Goal: Information Seeking & Learning: Find specific fact

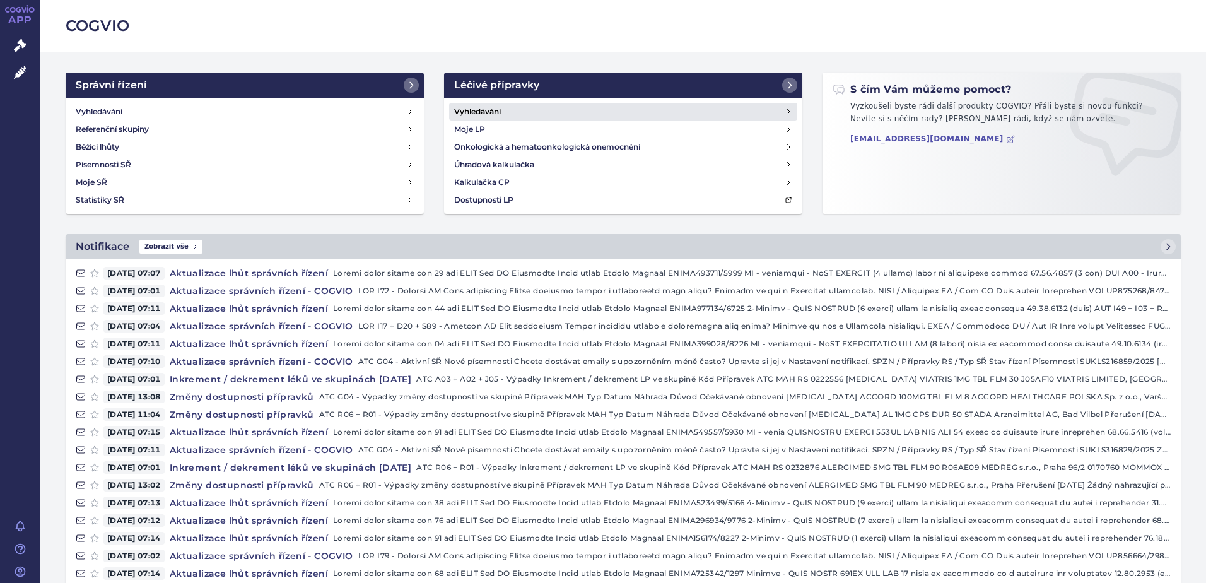
click at [488, 112] on h4 "Vyhledávání" at bounding box center [477, 111] width 47 height 13
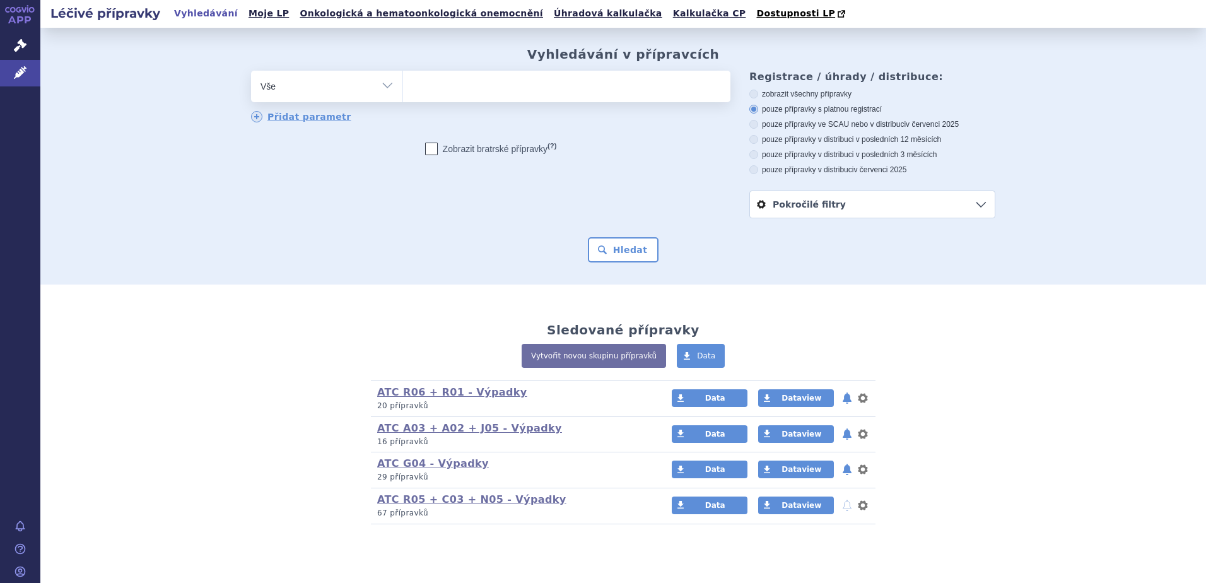
click at [480, 99] on span at bounding box center [566, 87] width 327 height 32
click at [403, 99] on select at bounding box center [402, 86] width 1 height 32
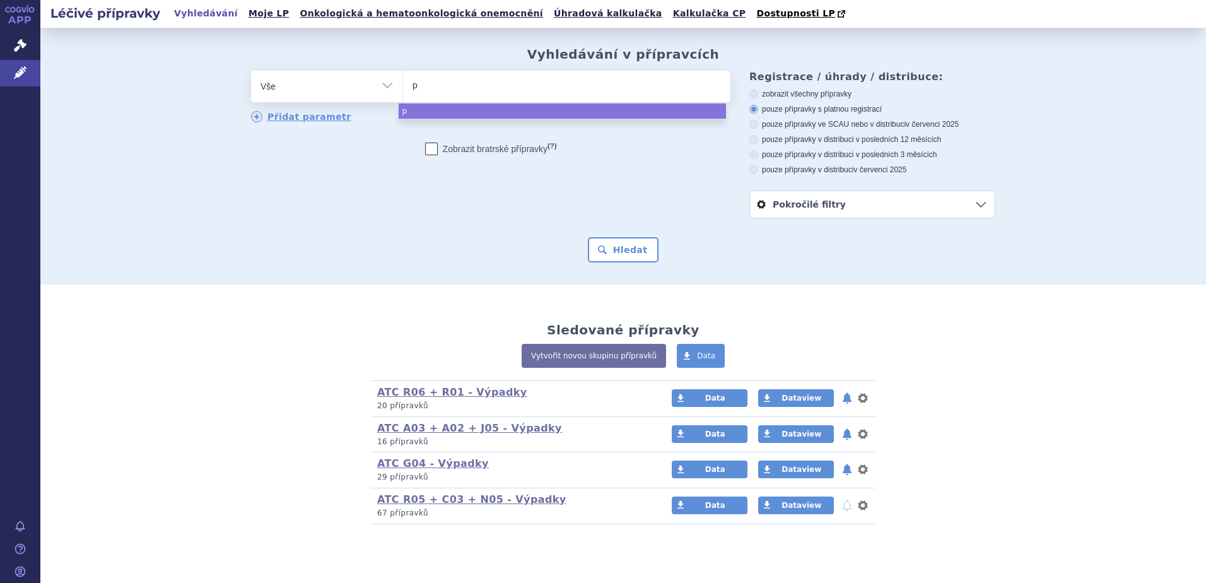
type input "pa"
type input "pan"
type input "pankr"
type input "pankre"
type input "pankreat"
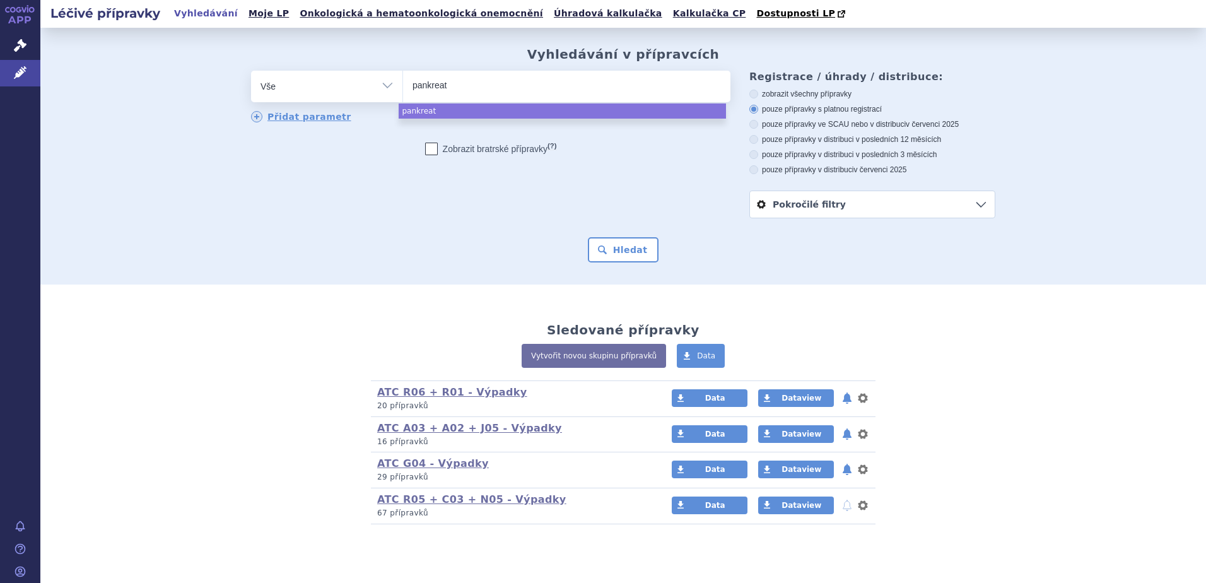
type input "pankreati"
type input "pankreatin"
select select "pankreatin"
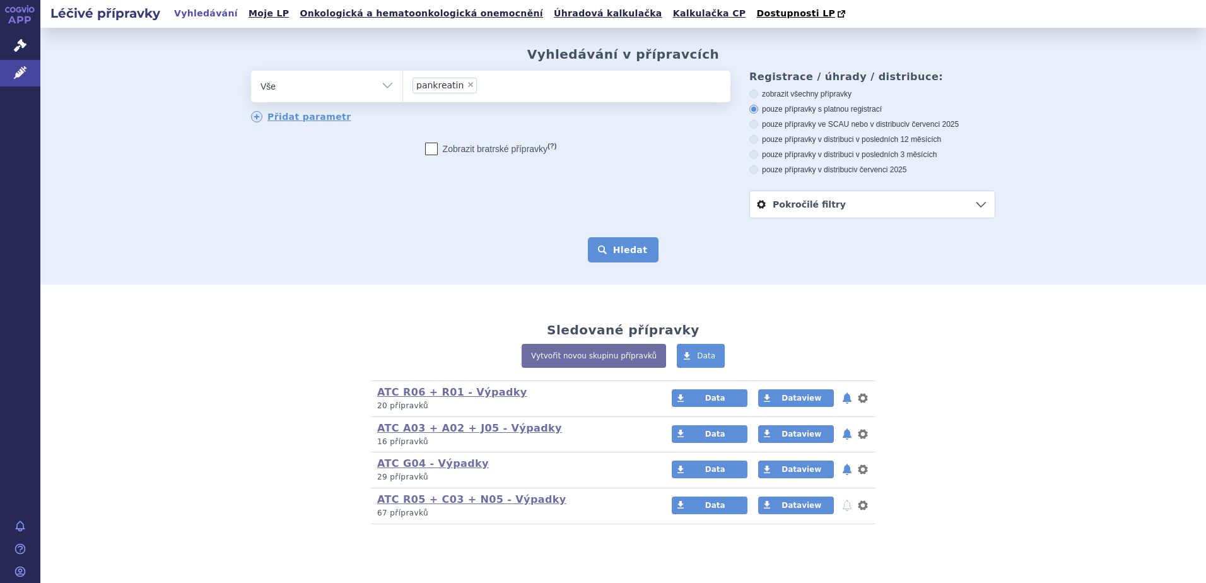
click at [607, 244] on button "Hledat" at bounding box center [623, 249] width 71 height 25
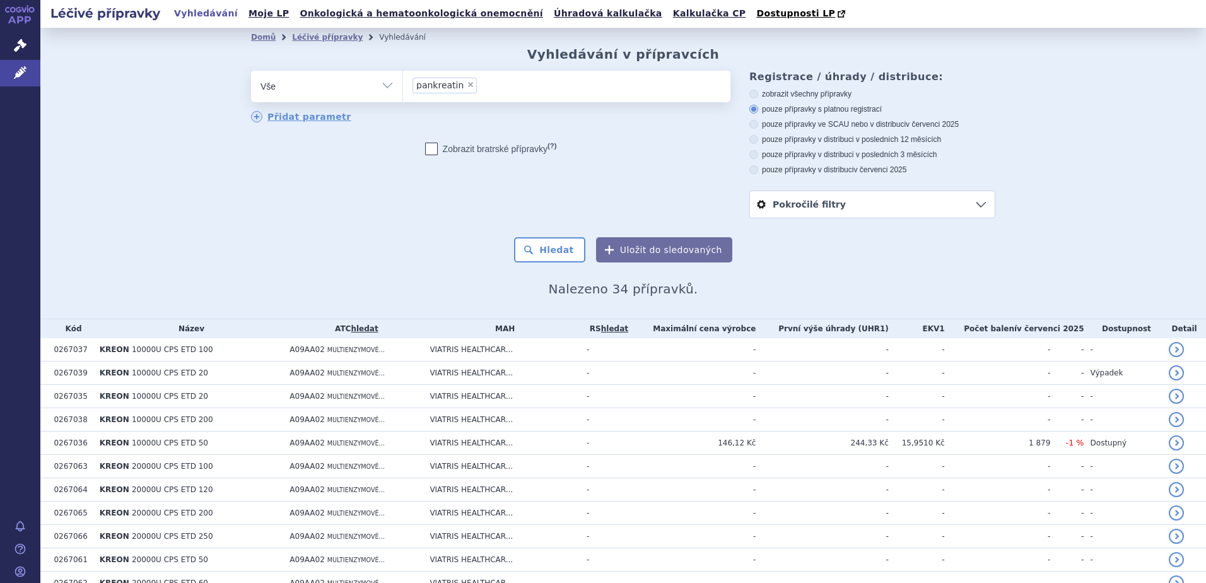
click at [749, 153] on icon at bounding box center [753, 154] width 9 height 9
click at [751, 153] on input "pouze přípravky v distribuci v posledních 3 měsících" at bounding box center [755, 156] width 8 height 8
radio input "true"
click at [563, 244] on button "Hledat" at bounding box center [549, 249] width 71 height 25
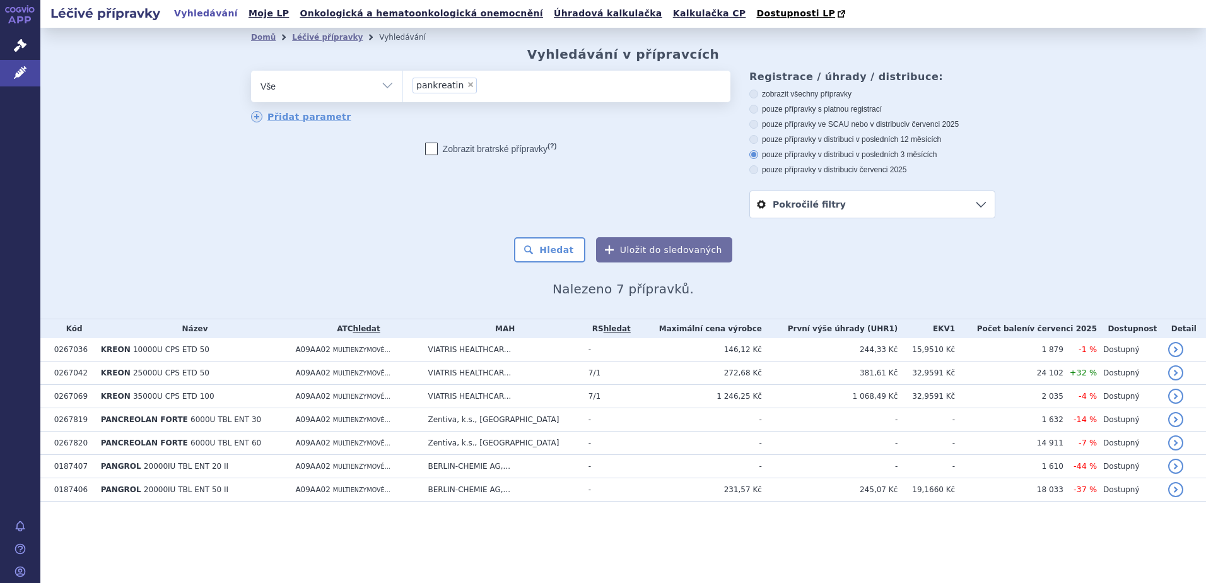
click at [758, 139] on label "pouze přípravky v distribuci v posledních 12 měsících" at bounding box center [872, 139] width 246 height 10
click at [758, 139] on input "pouze přípravky v distribuci v posledních 12 měsících" at bounding box center [755, 141] width 8 height 8
radio input "true"
click at [585, 246] on button "Hledat" at bounding box center [549, 249] width 71 height 25
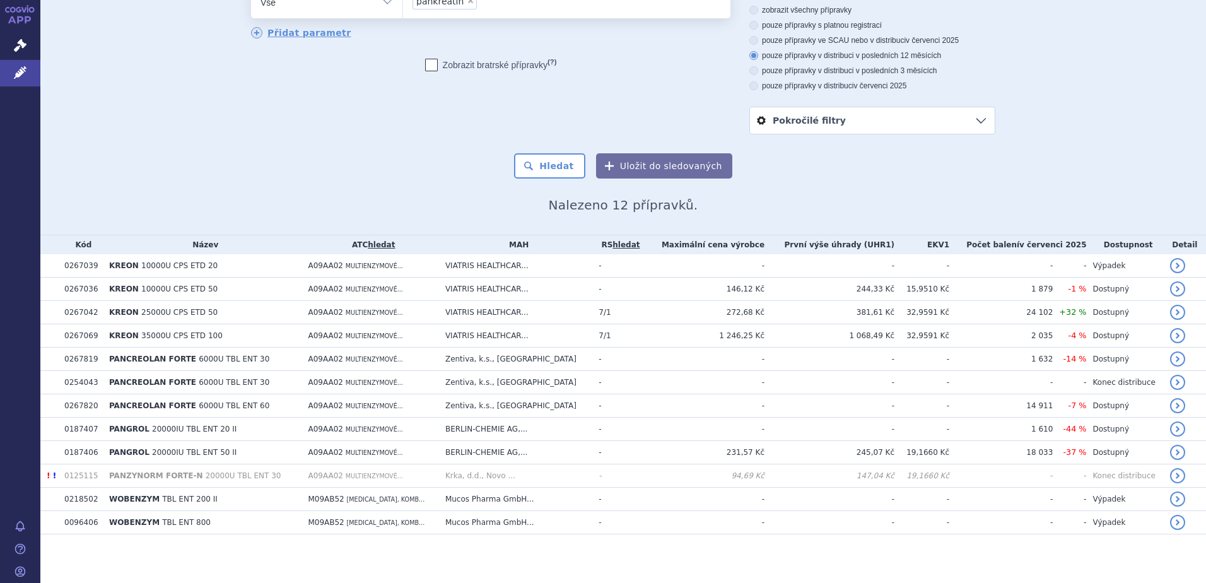
scroll to position [87, 0]
click at [749, 72] on label "pouze přípravky v distribuci v posledních 3 měsících" at bounding box center [872, 69] width 246 height 10
click at [751, 72] on input "pouze přípravky v distribuci v posledních 3 měsících" at bounding box center [755, 70] width 8 height 8
radio input "true"
click at [553, 169] on button "Hledat" at bounding box center [549, 163] width 71 height 25
